Goal: Information Seeking & Learning: Learn about a topic

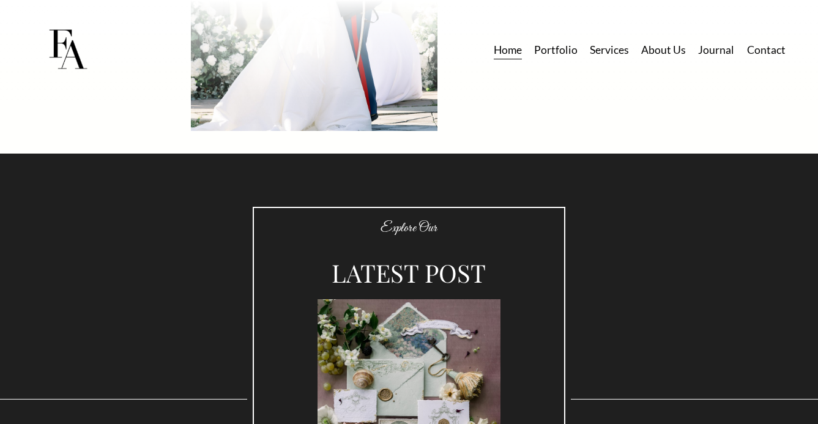
scroll to position [2935, 0]
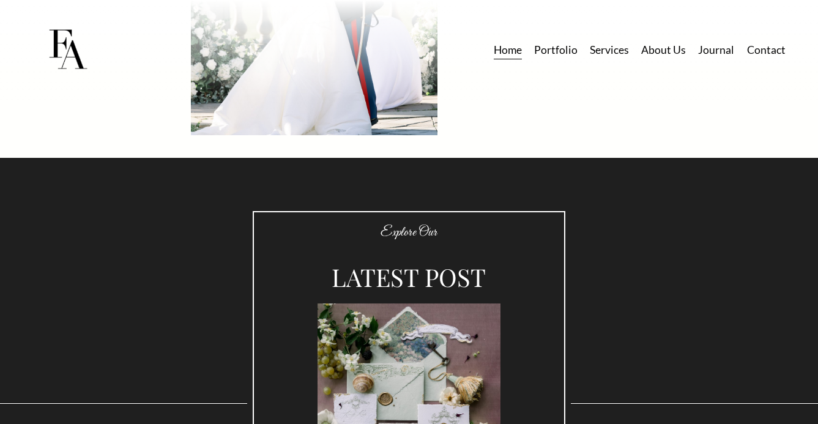
click at [561, 52] on link "Portfolio" at bounding box center [555, 49] width 43 height 21
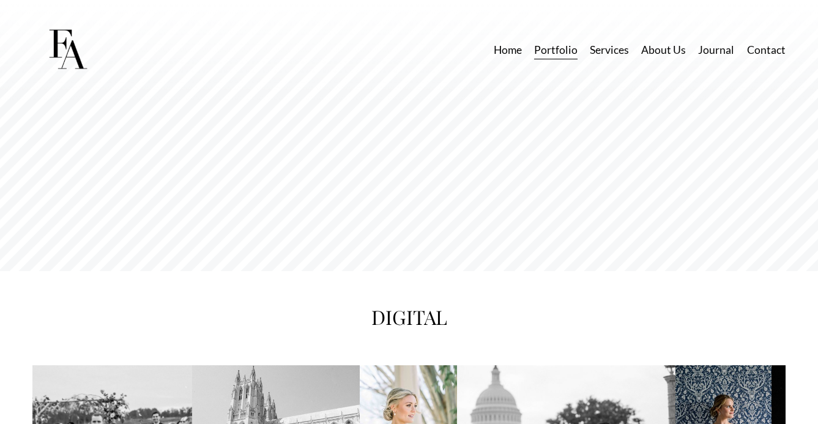
scroll to position [1815, 0]
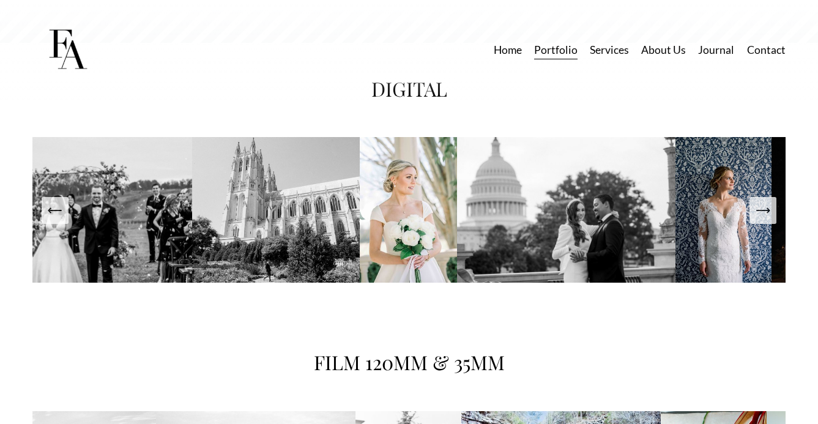
click at [767, 219] on icon "Next Slide" at bounding box center [762, 210] width 17 height 17
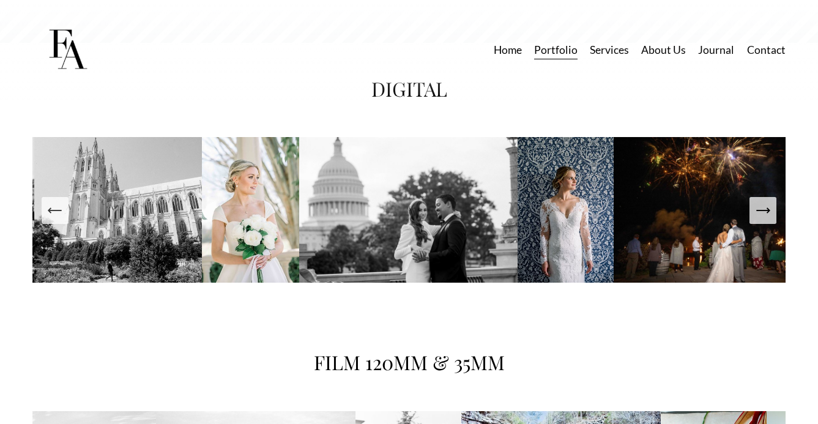
click at [767, 219] on icon "Next Slide" at bounding box center [762, 210] width 17 height 17
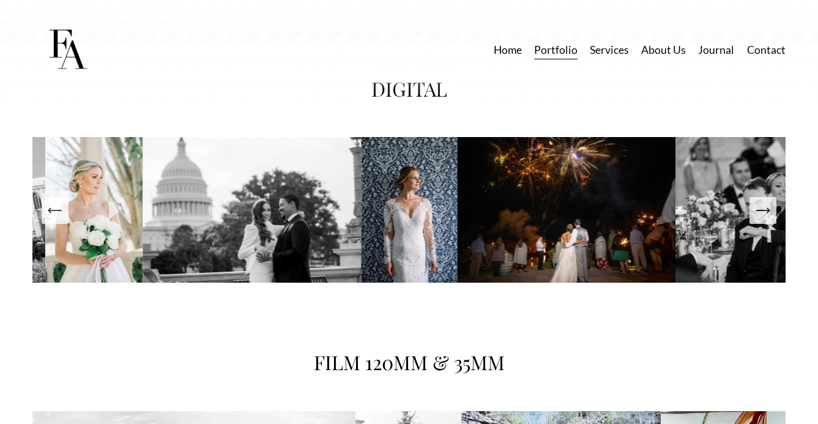
click at [767, 219] on icon "Next Slide" at bounding box center [762, 210] width 17 height 17
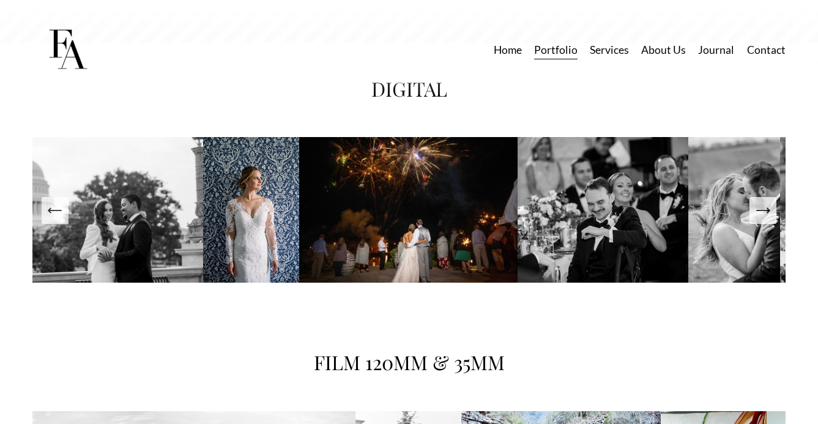
click at [767, 219] on icon "Next Slide" at bounding box center [762, 210] width 17 height 17
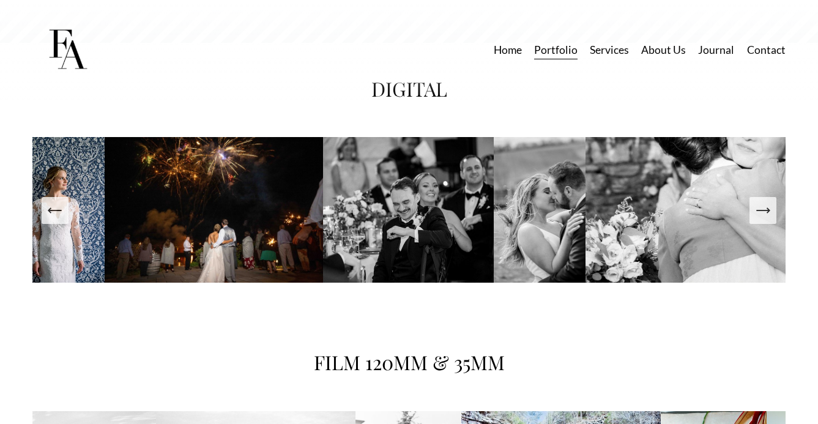
click at [767, 219] on icon "Next Slide" at bounding box center [762, 210] width 17 height 17
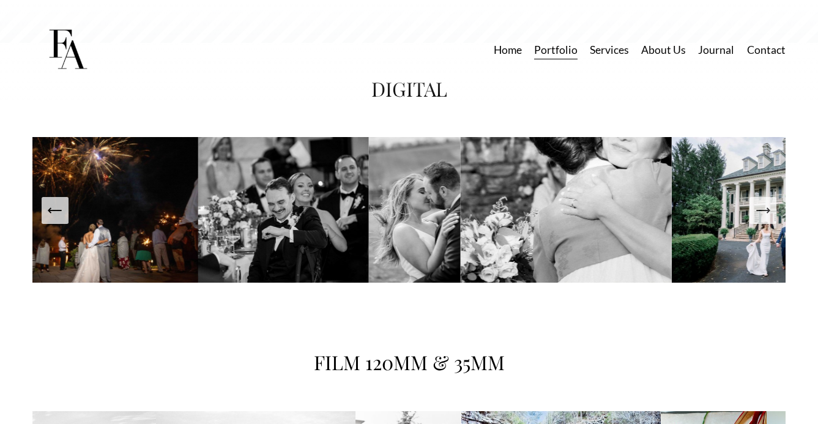
click at [767, 219] on icon "Next Slide" at bounding box center [762, 210] width 17 height 17
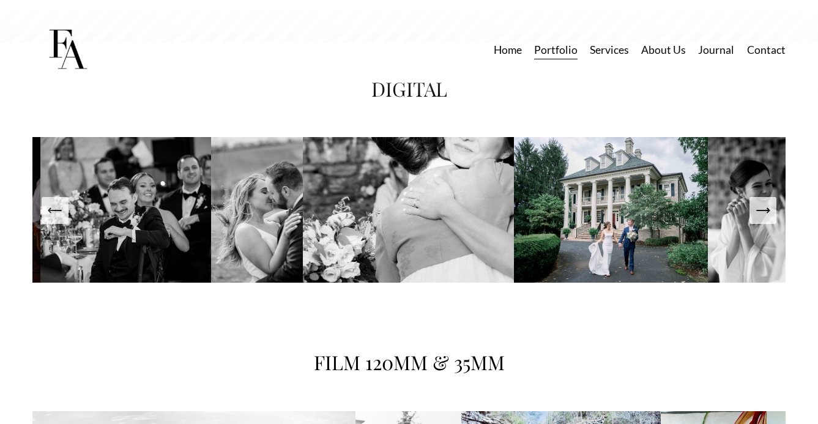
click at [767, 219] on icon "Next Slide" at bounding box center [762, 210] width 17 height 17
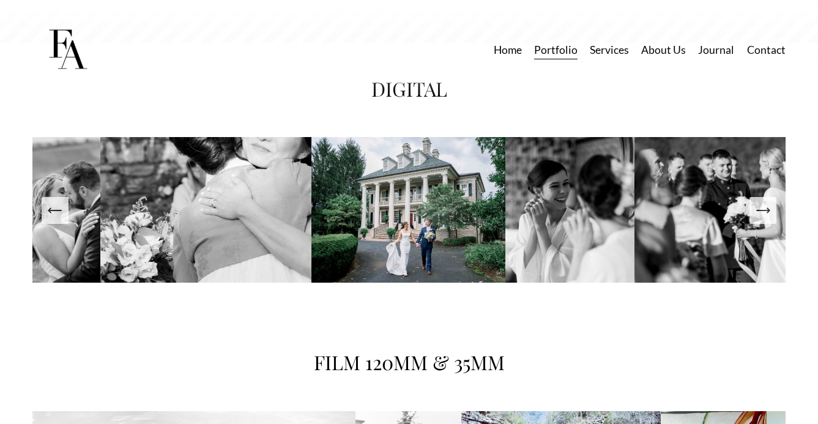
click at [767, 219] on icon "Next Slide" at bounding box center [762, 210] width 17 height 17
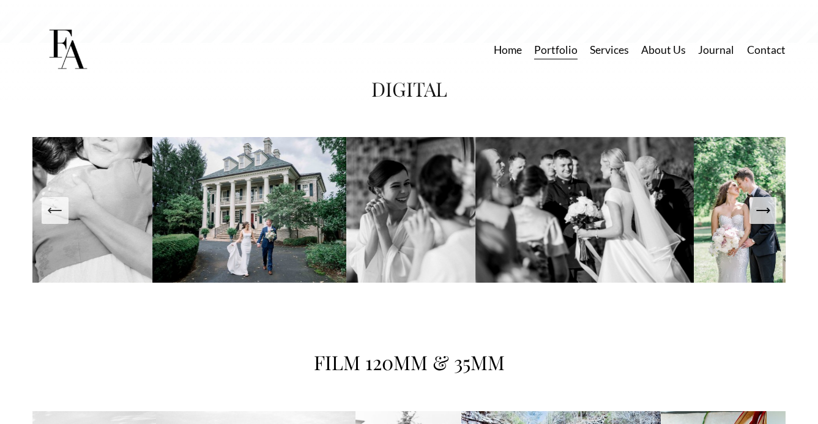
click at [767, 219] on icon "Next Slide" at bounding box center [762, 210] width 17 height 17
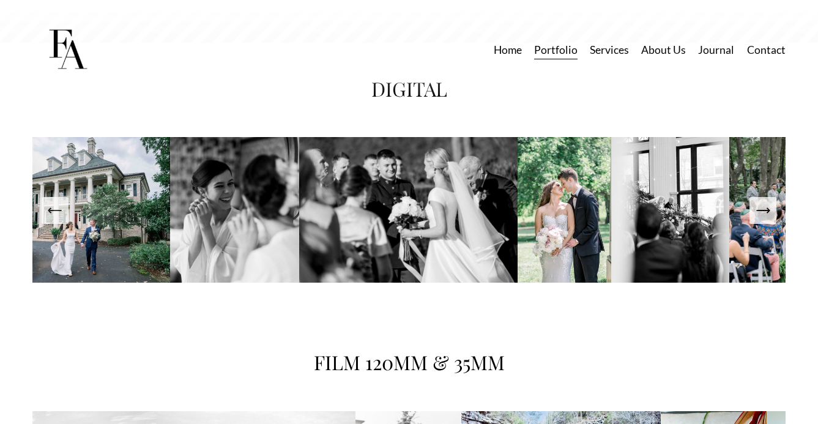
click at [767, 219] on icon "Next Slide" at bounding box center [762, 210] width 17 height 17
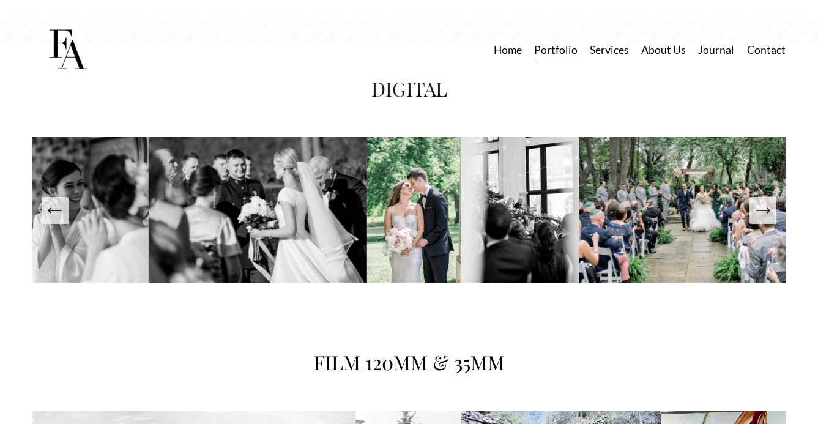
click at [767, 219] on icon "Next Slide" at bounding box center [762, 210] width 17 height 17
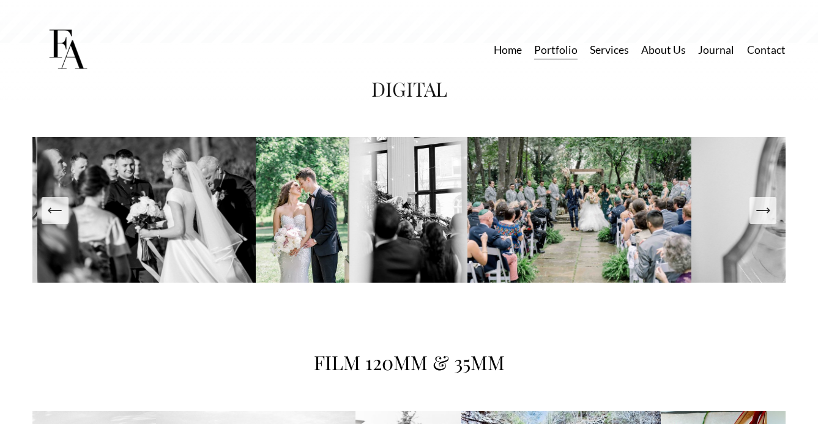
click at [767, 219] on icon "Next Slide" at bounding box center [762, 210] width 17 height 17
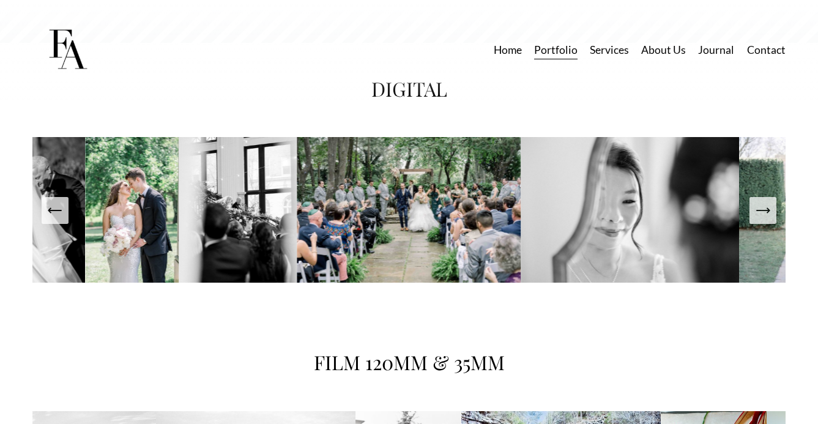
click at [767, 219] on icon "Next Slide" at bounding box center [762, 210] width 17 height 17
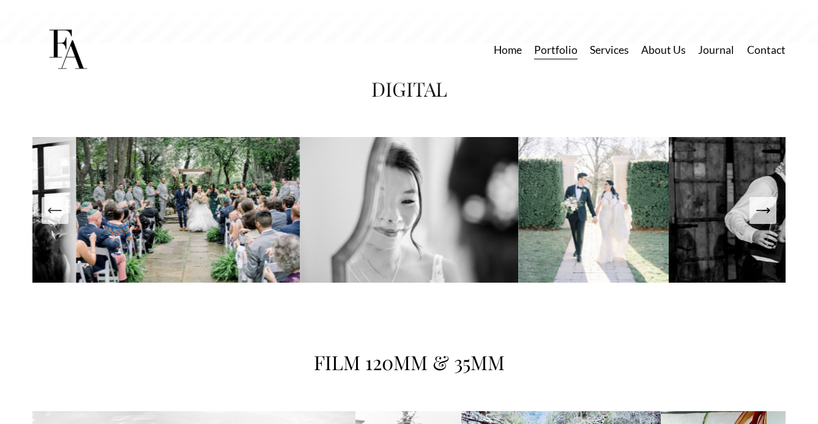
click at [767, 219] on icon "Next Slide" at bounding box center [762, 210] width 17 height 17
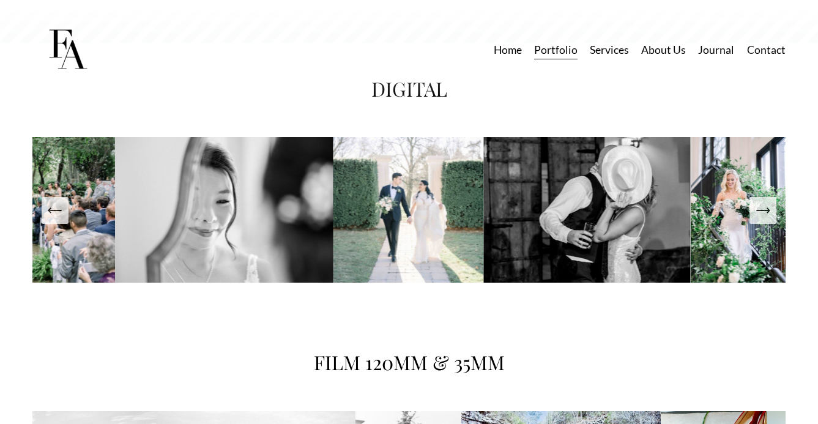
click at [767, 219] on icon "Next Slide" at bounding box center [762, 210] width 17 height 17
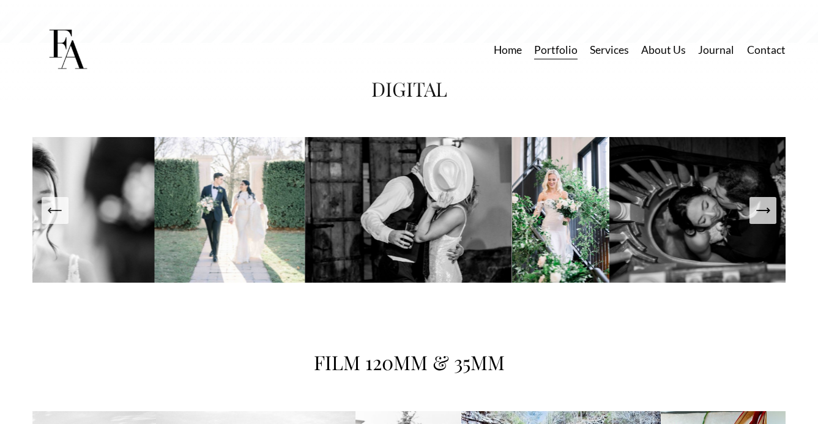
click at [767, 219] on icon "Next Slide" at bounding box center [762, 210] width 17 height 17
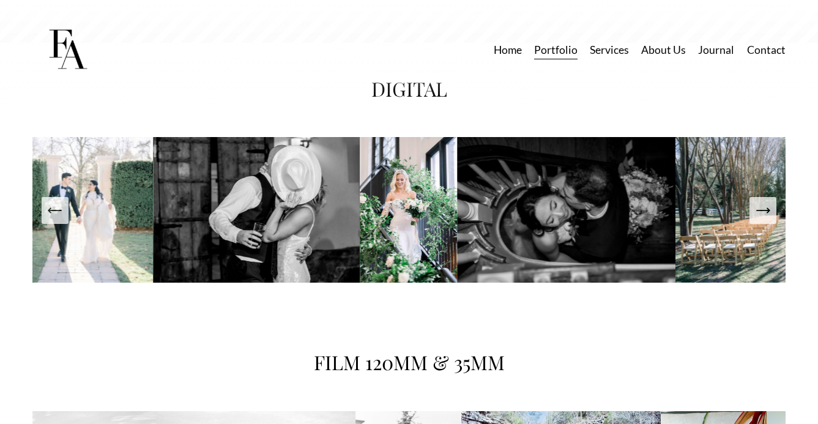
click at [767, 219] on icon "Next Slide" at bounding box center [762, 210] width 17 height 17
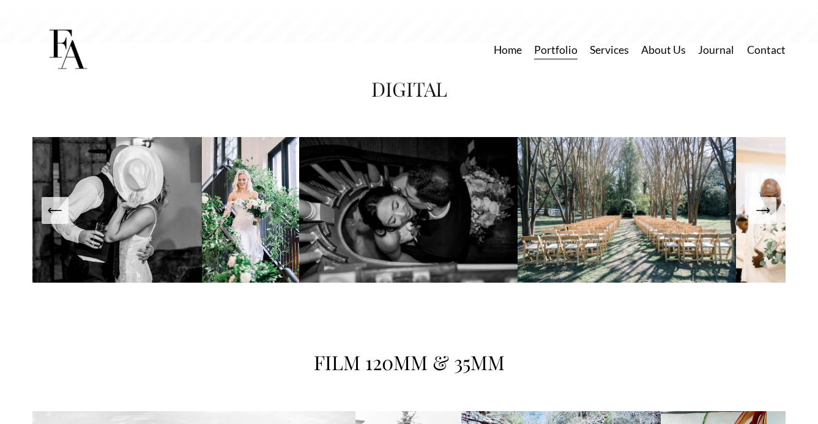
click at [768, 219] on icon "Next Slide" at bounding box center [762, 210] width 17 height 17
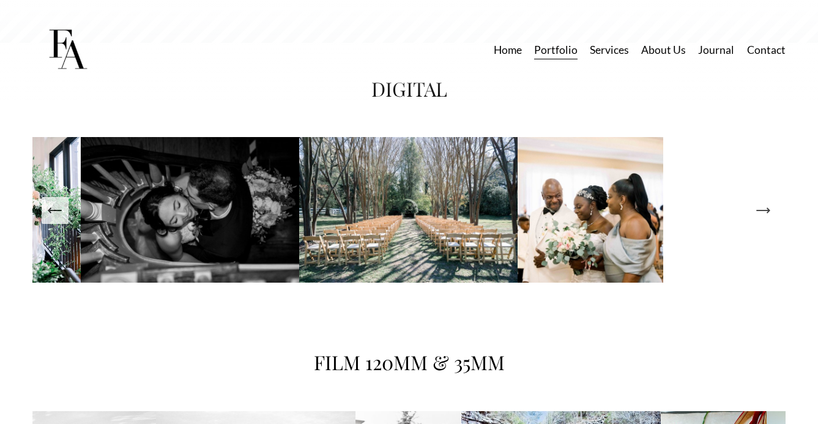
click at [771, 223] on button "Next Slide" at bounding box center [762, 210] width 27 height 27
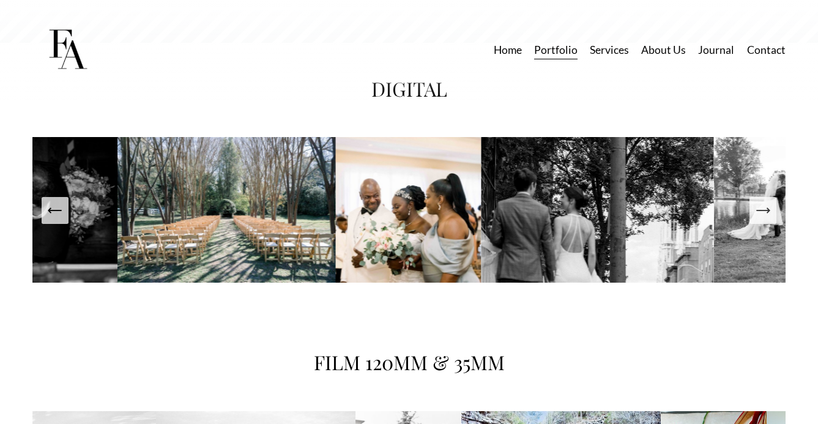
click at [771, 223] on button "Next Slide" at bounding box center [762, 210] width 27 height 27
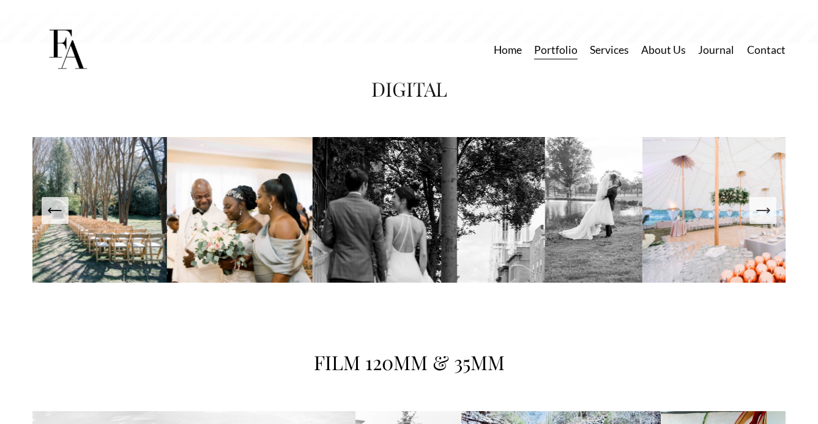
click at [771, 223] on button "Next Slide" at bounding box center [762, 210] width 27 height 27
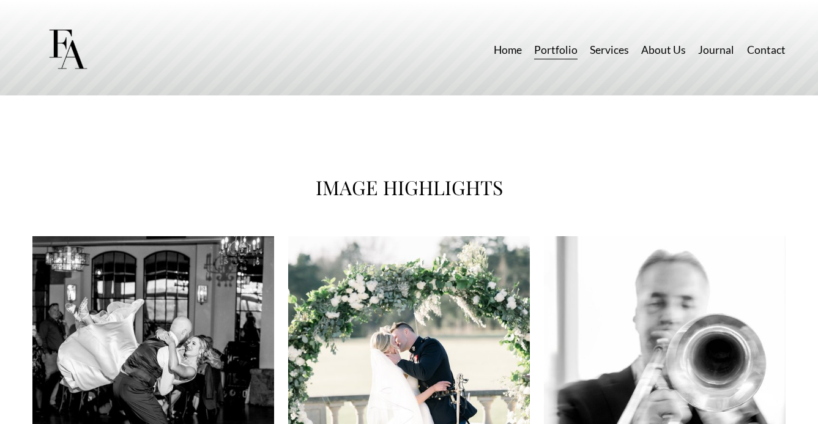
scroll to position [120, 0]
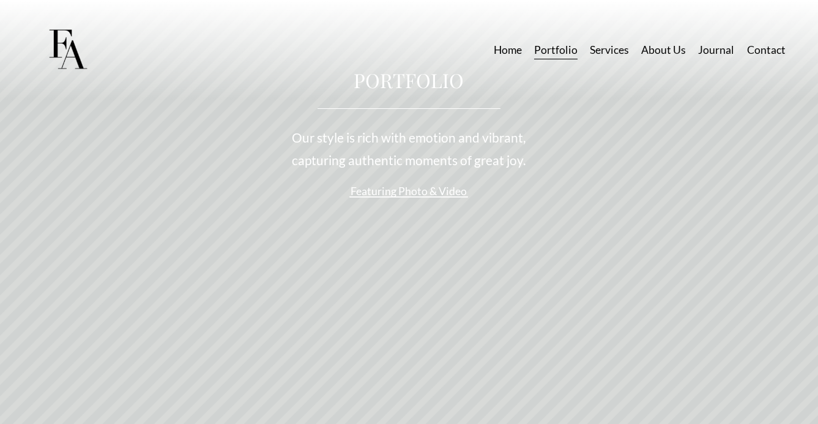
click at [615, 53] on link "Services" at bounding box center [609, 49] width 39 height 21
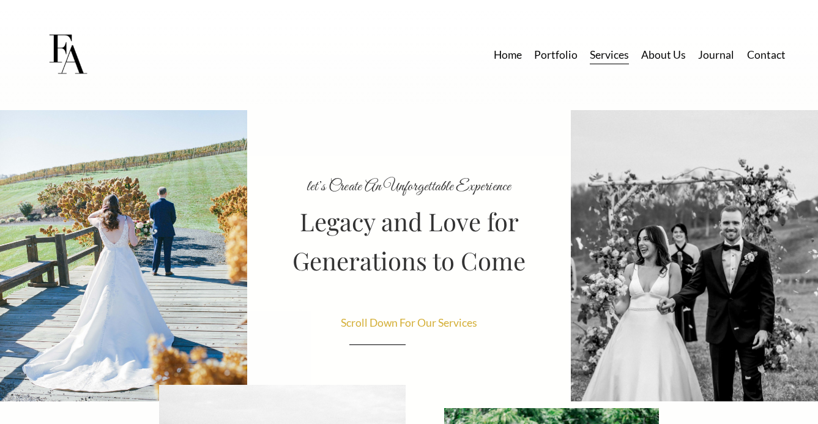
click at [619, 57] on link "Services" at bounding box center [609, 54] width 39 height 21
click at [667, 55] on link "About Us" at bounding box center [663, 54] width 45 height 21
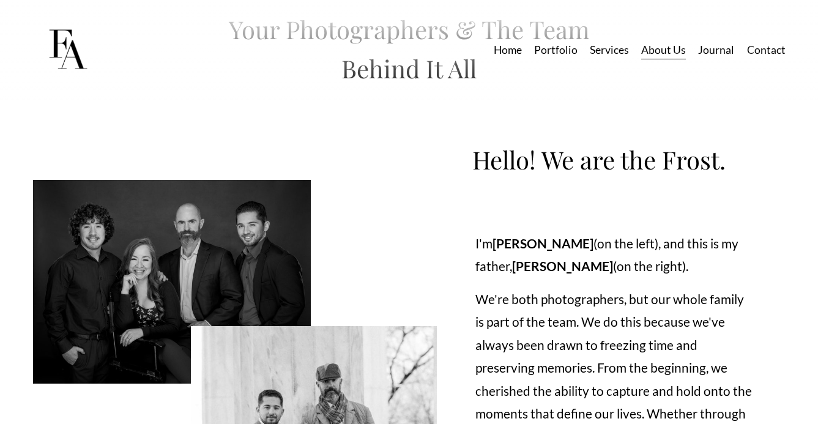
scroll to position [121, 0]
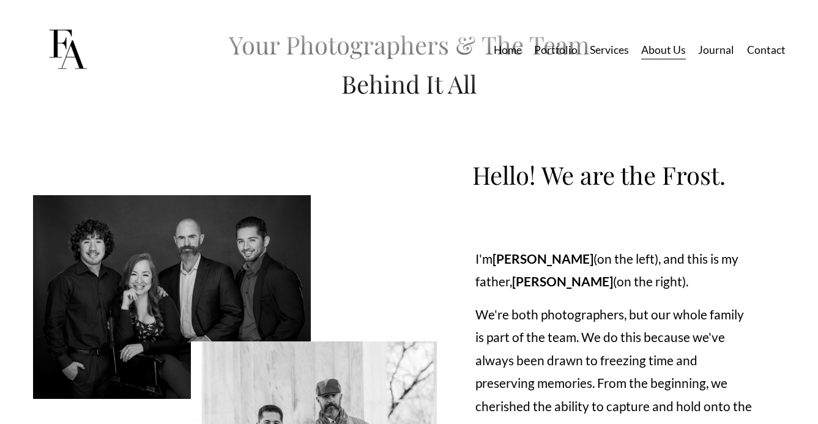
click at [721, 51] on link "Journal" at bounding box center [716, 49] width 36 height 21
